Goal: Check status

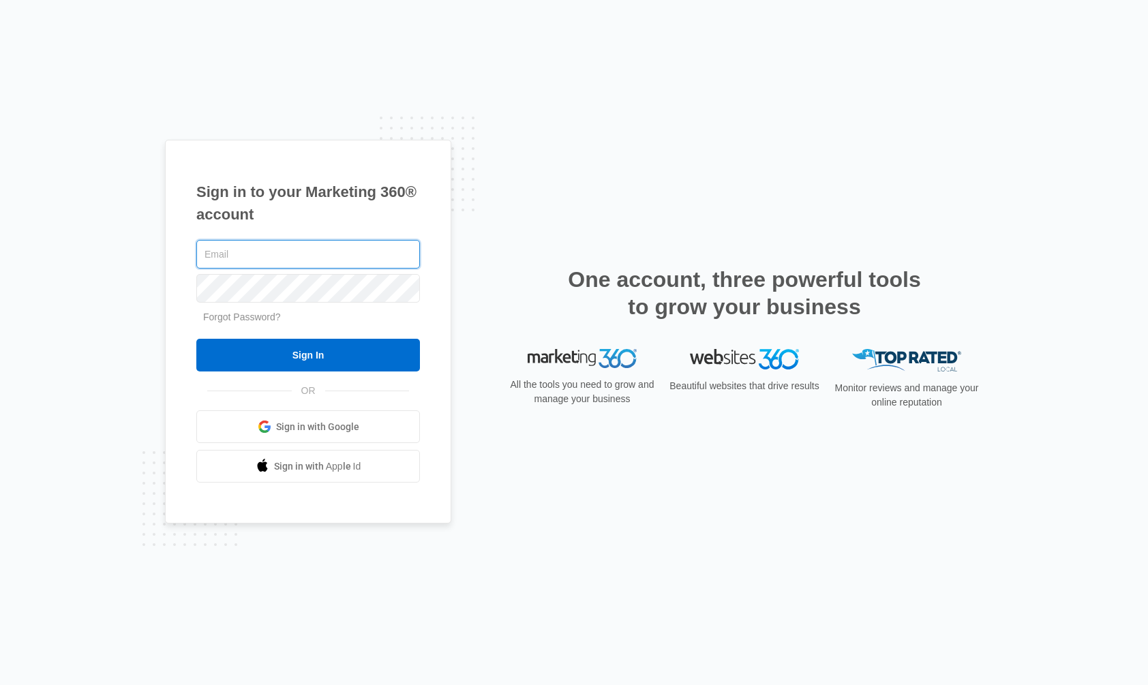
type input "[EMAIL_ADDRESS][DOMAIN_NAME]"
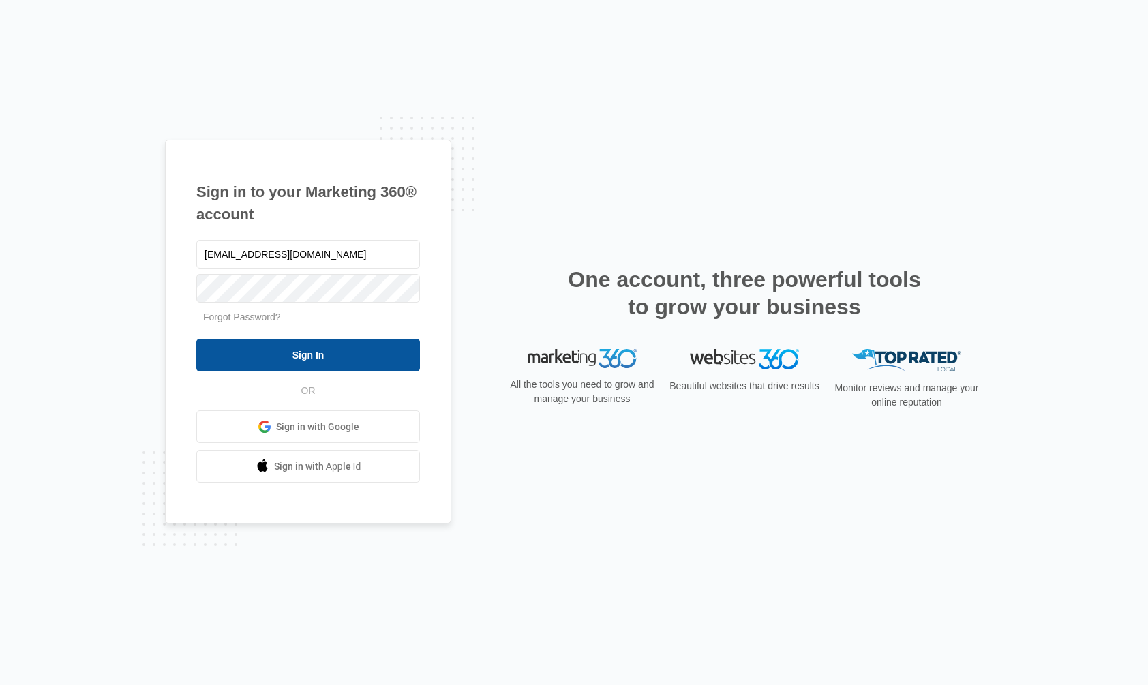
drag, startPoint x: 280, startPoint y: 359, endPoint x: 296, endPoint y: 366, distance: 17.1
click at [281, 359] on input "Sign In" at bounding box center [308, 355] width 224 height 33
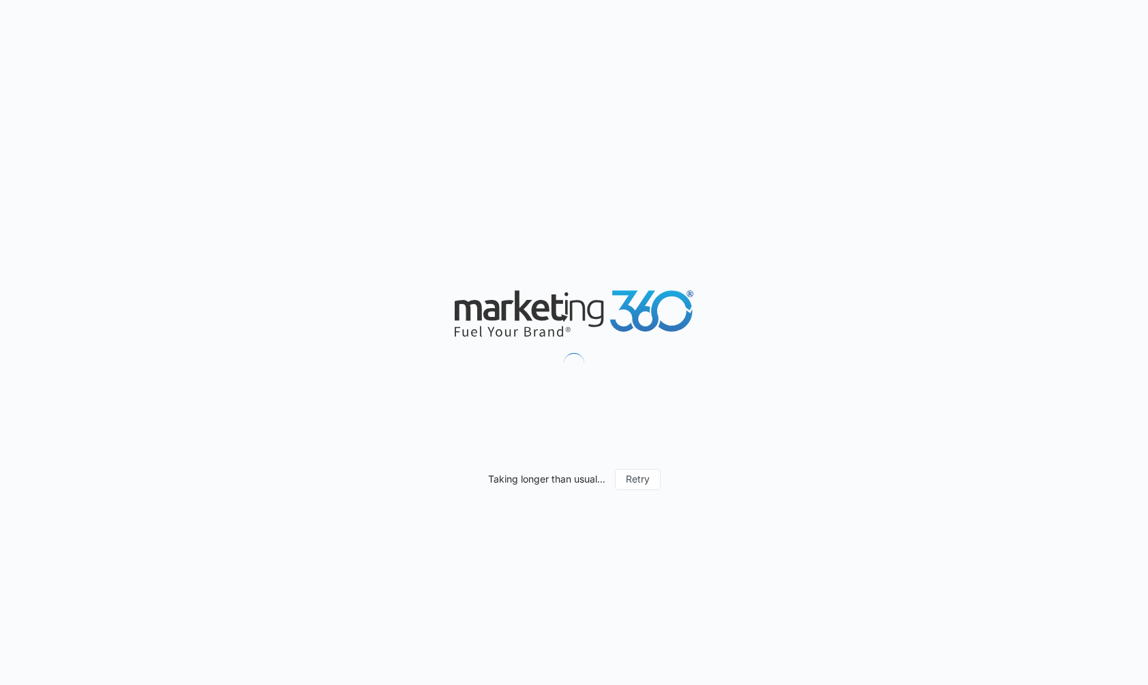
type input "[DATE]"
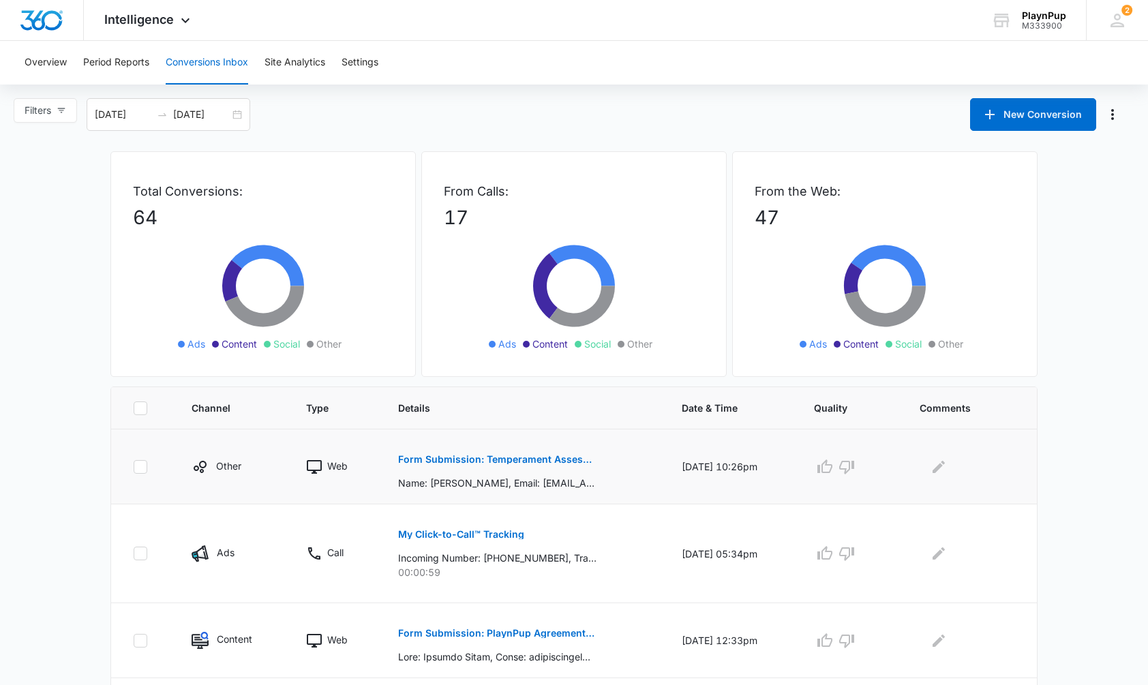
drag, startPoint x: 484, startPoint y: 485, endPoint x: 492, endPoint y: 477, distance: 11.1
click at [485, 484] on p "Name: [PERSON_NAME], Email: [EMAIL_ADDRESS][DOMAIN_NAME], Phone: [PHONE_NUMBER]…" at bounding box center [497, 483] width 198 height 14
click at [525, 474] on button "Form Submission: Temperament Assessment" at bounding box center [497, 459] width 198 height 33
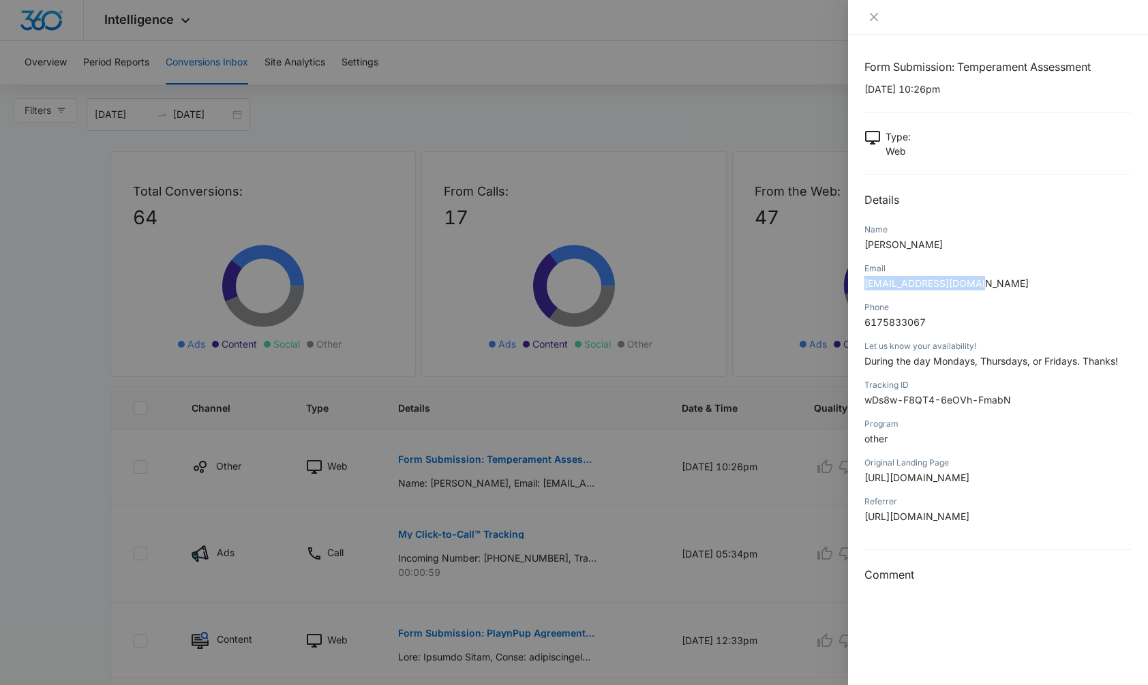
drag, startPoint x: 963, startPoint y: 286, endPoint x: 861, endPoint y: 282, distance: 101.6
click at [861, 282] on div "Form Submission: Temperament Assessment [DATE] 10:26pm Type : Web Details Name …" at bounding box center [998, 360] width 300 height 650
copy span "[EMAIL_ADDRESS][DOMAIN_NAME]"
click at [760, 432] on div at bounding box center [574, 342] width 1148 height 685
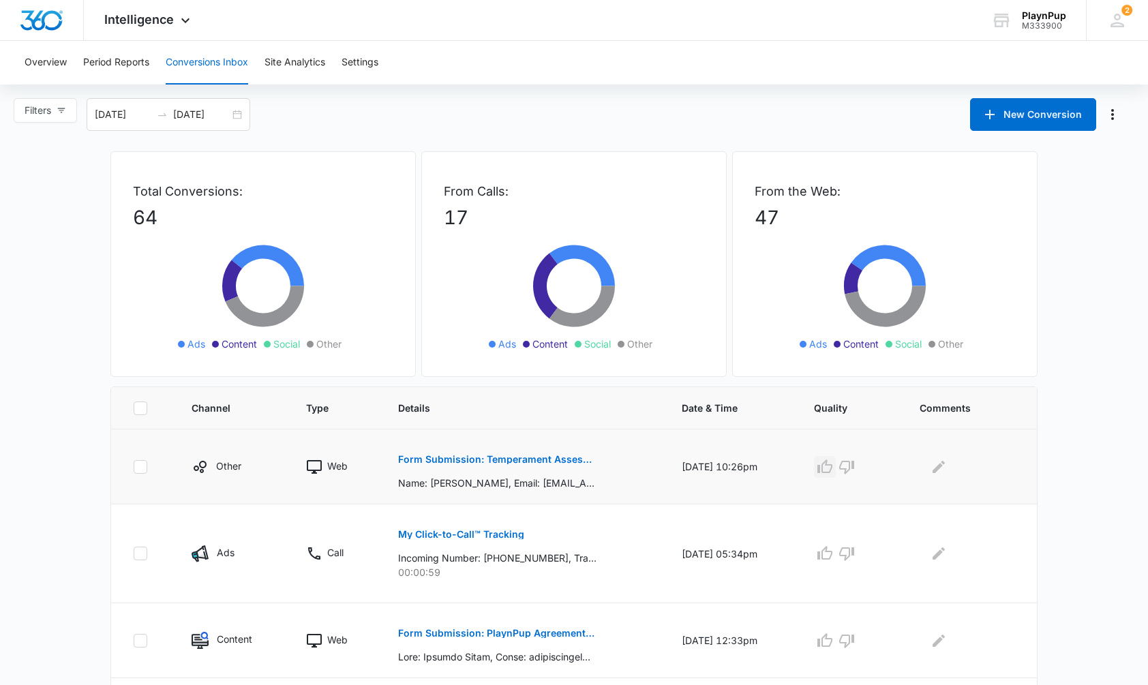
click at [833, 466] on icon "button" at bounding box center [825, 467] width 16 height 16
click at [514, 461] on p "Form Submission: Temperament Assessment" at bounding box center [497, 460] width 198 height 10
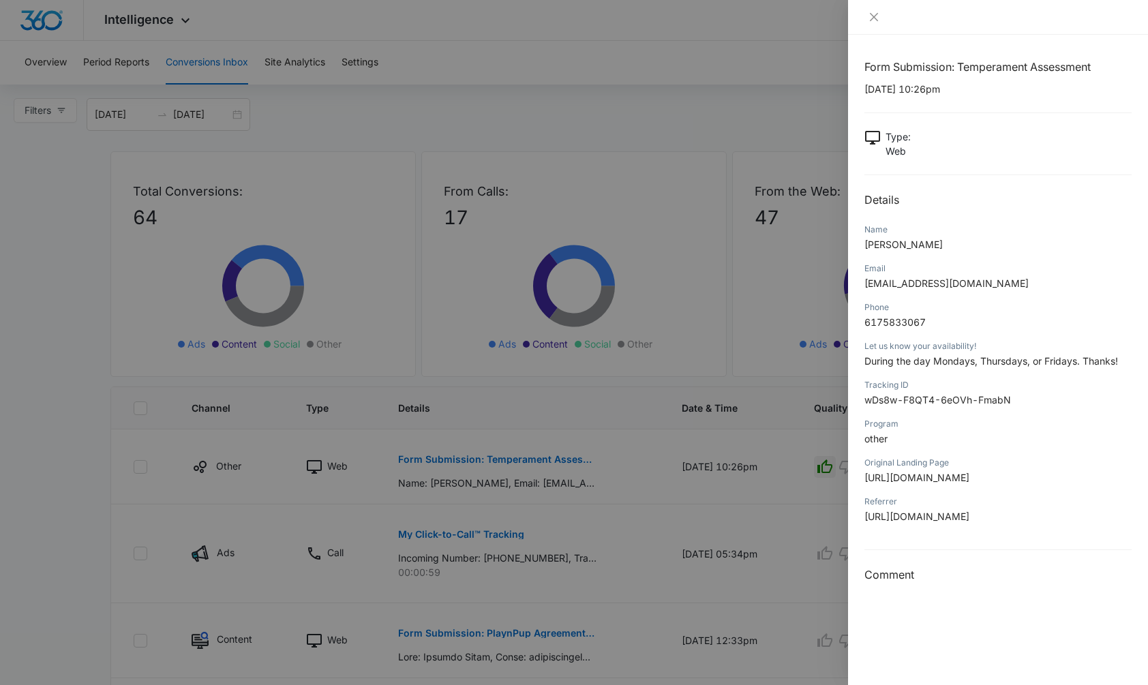
click at [532, 566] on div at bounding box center [574, 342] width 1148 height 685
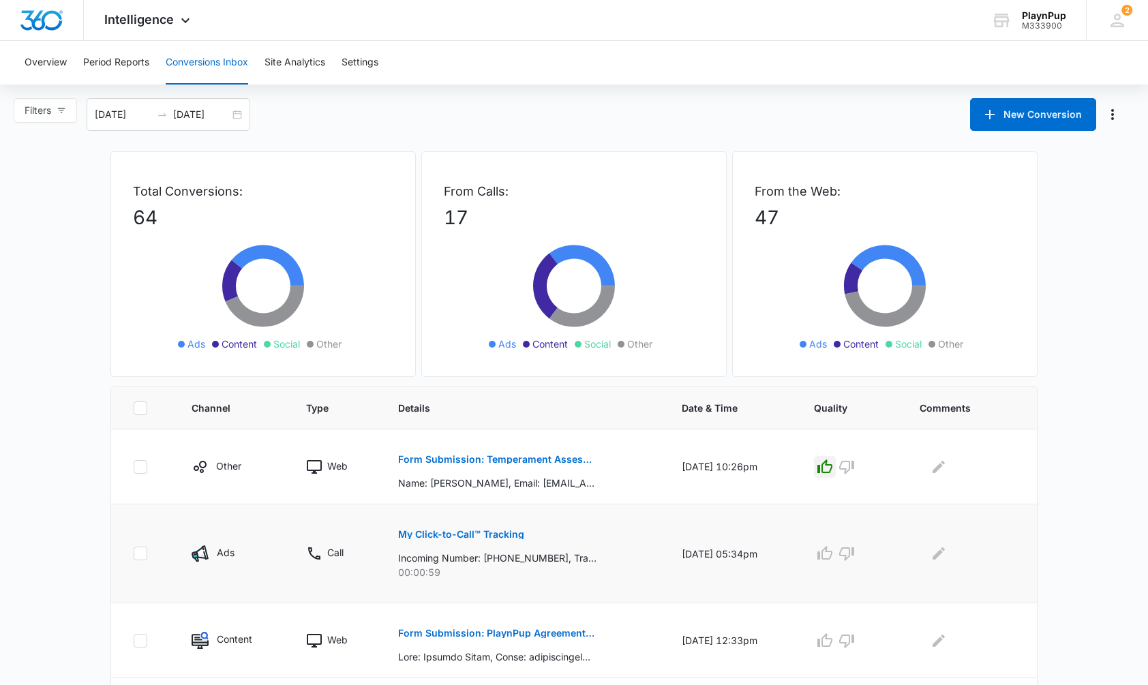
click at [456, 534] on p "My Click-to-Call™ Tracking" at bounding box center [461, 535] width 126 height 10
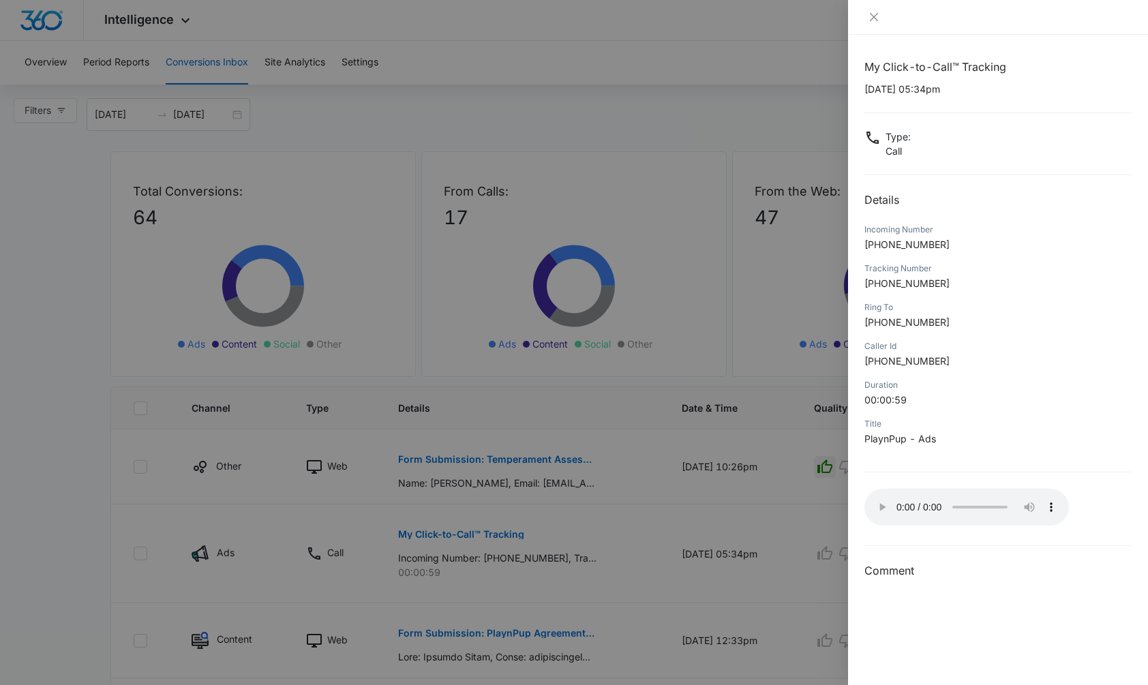
click at [883, 504] on audio "Your browser does not support the audio tag." at bounding box center [966, 507] width 205 height 37
click at [877, 503] on audio "Your browser does not support the audio tag." at bounding box center [966, 507] width 205 height 37
click at [871, 18] on icon "close" at bounding box center [874, 17] width 11 height 11
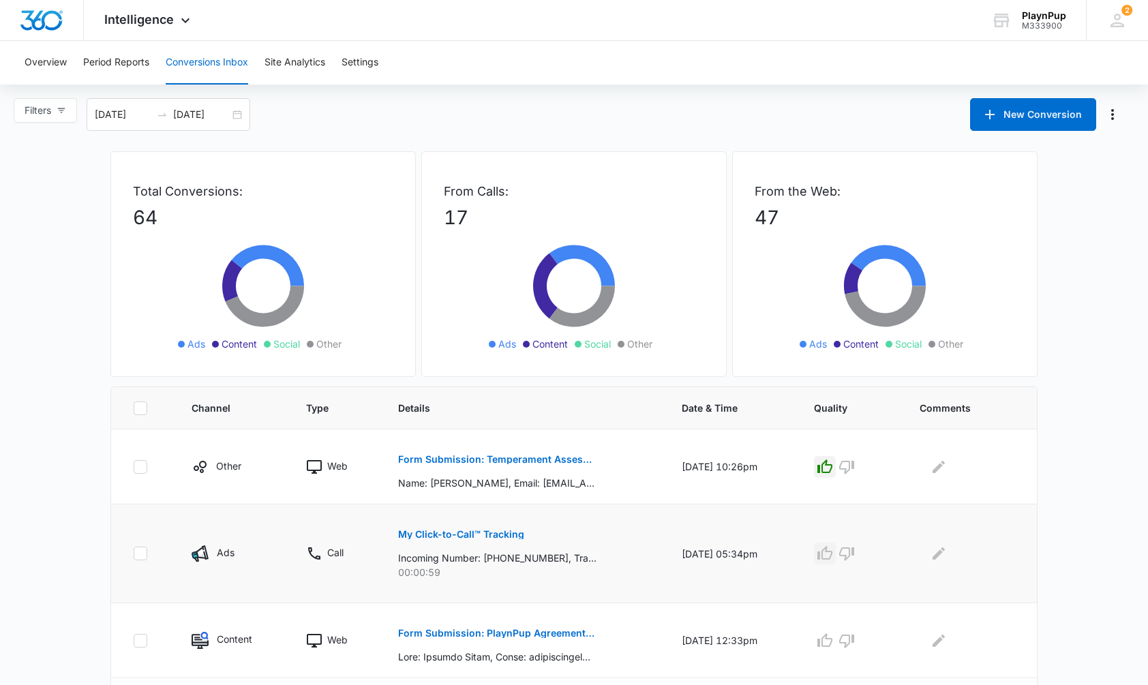
click at [833, 557] on icon "button" at bounding box center [825, 553] width 16 height 16
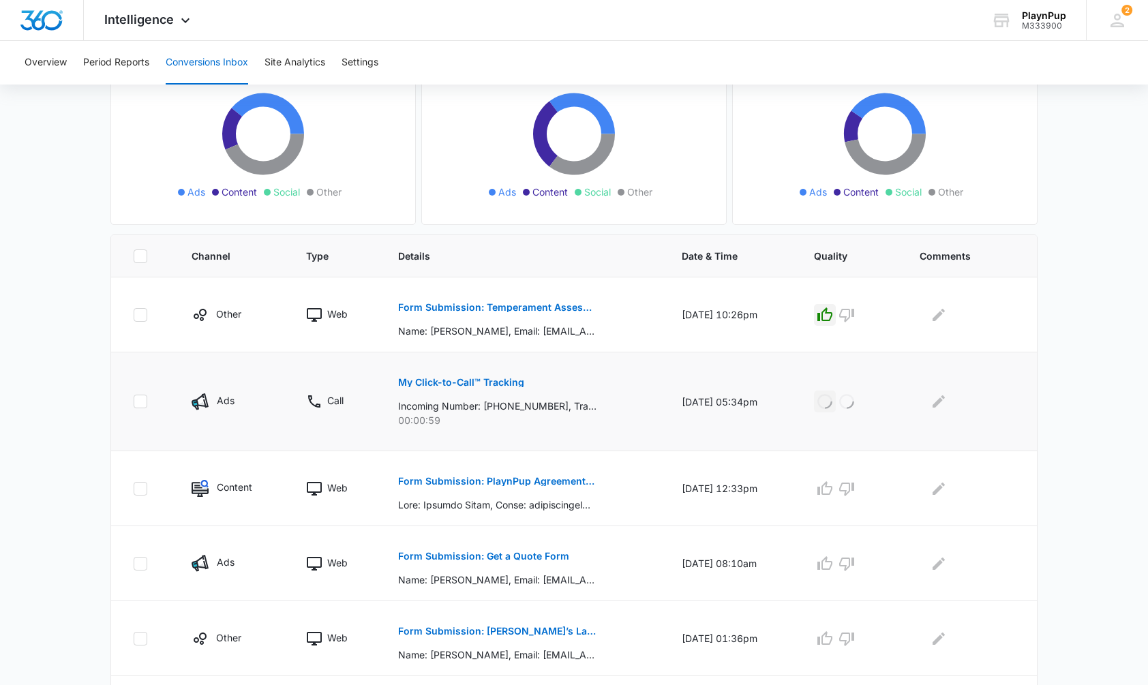
scroll to position [172, 0]
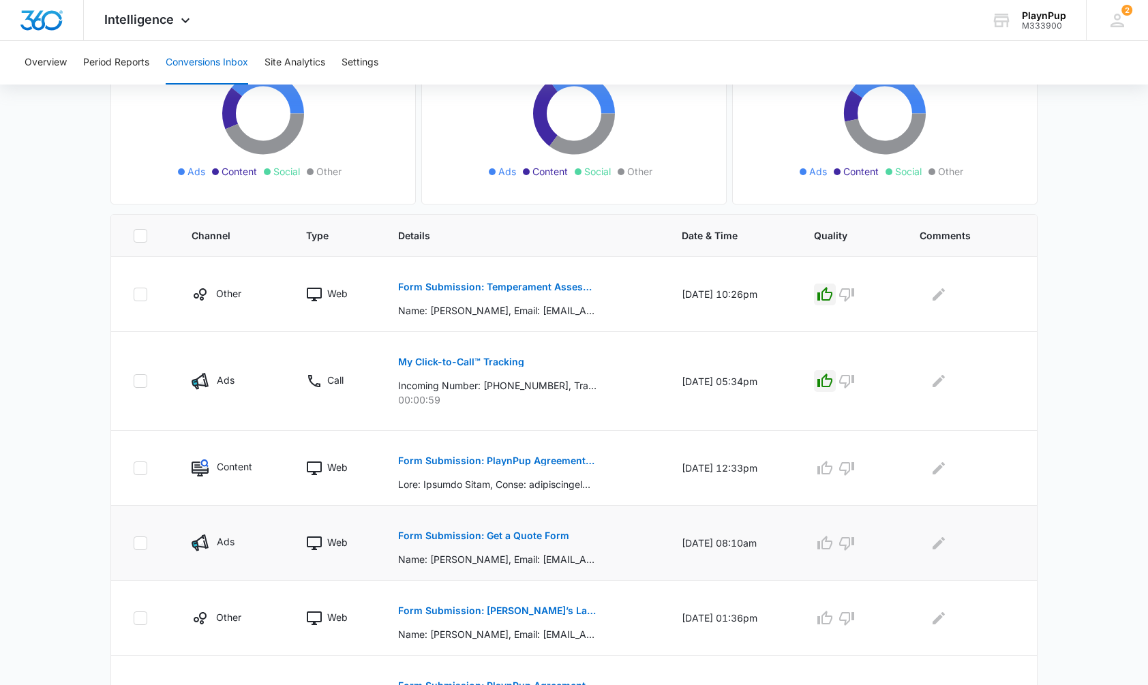
click at [529, 539] on p "Form Submission: Get a Quote Form" at bounding box center [483, 536] width 171 height 10
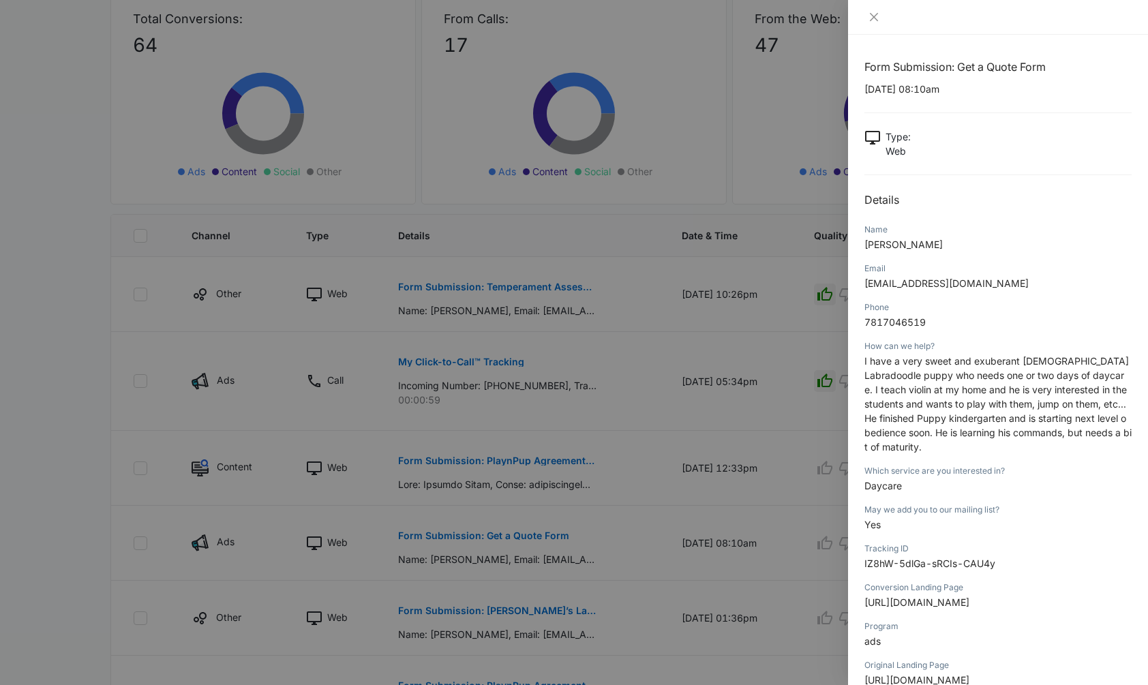
scroll to position [0, 0]
click at [871, 20] on icon "close" at bounding box center [874, 17] width 11 height 11
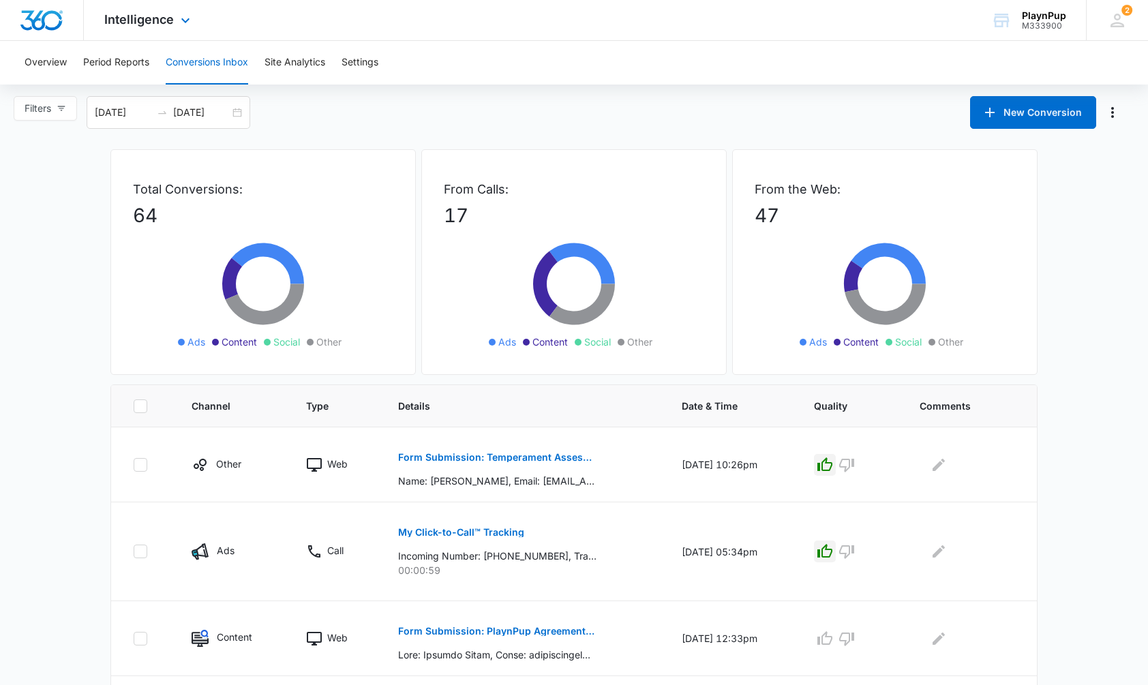
scroll to position [2, 0]
